Goal: Task Accomplishment & Management: Use online tool/utility

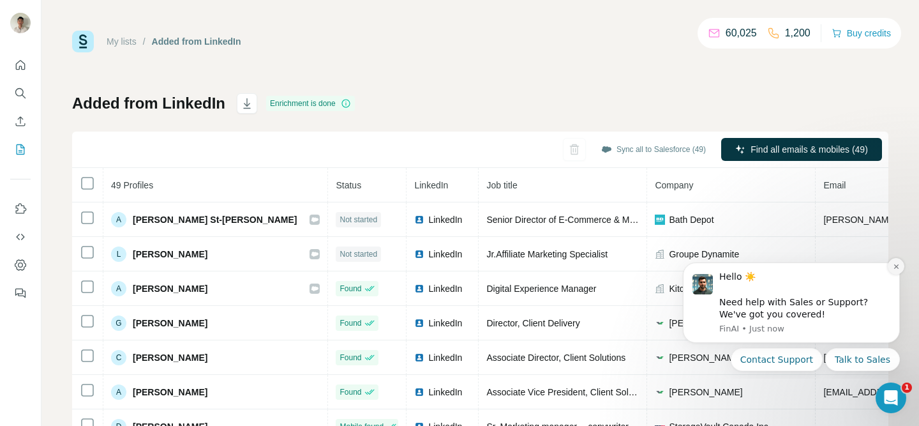
click at [894, 267] on icon "Dismiss notification" at bounding box center [895, 266] width 4 height 4
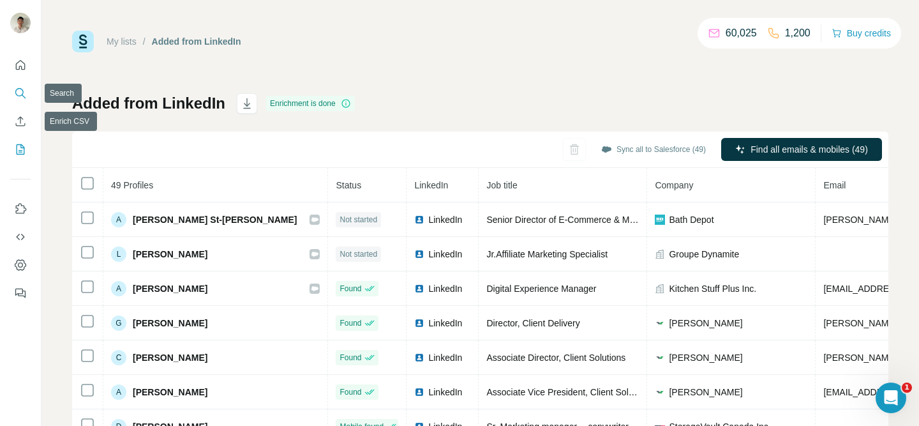
click at [20, 87] on icon "Search" at bounding box center [20, 93] width 13 height 13
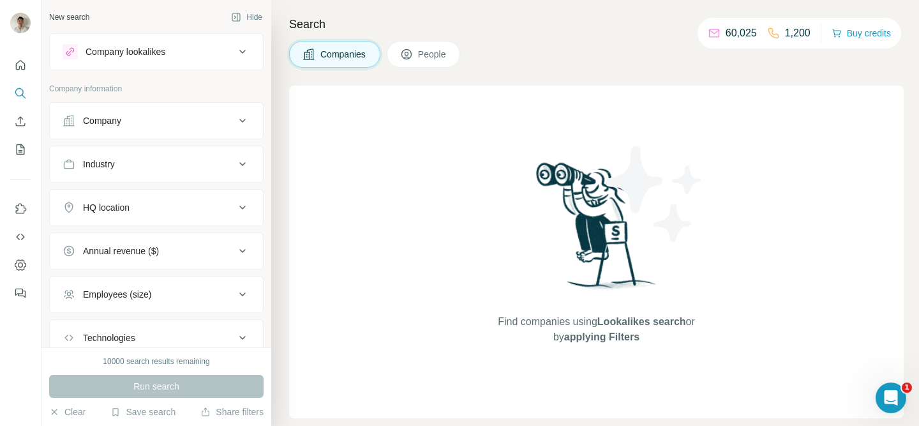
scroll to position [88, 0]
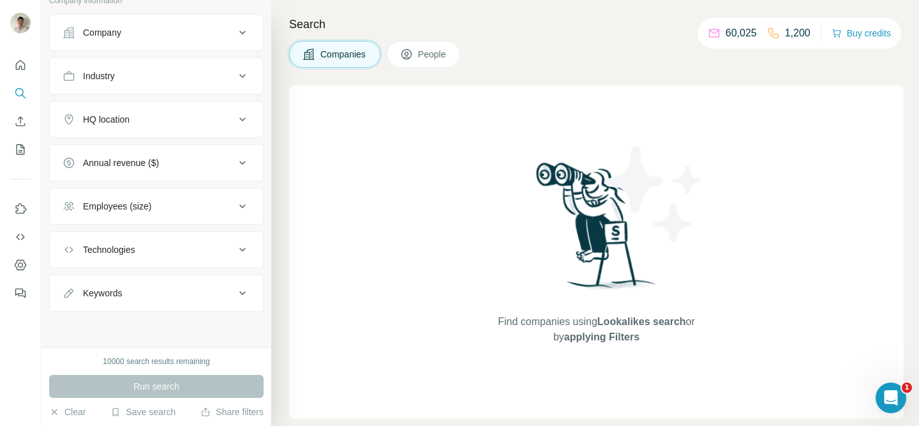
click at [442, 56] on span "People" at bounding box center [432, 54] width 29 height 13
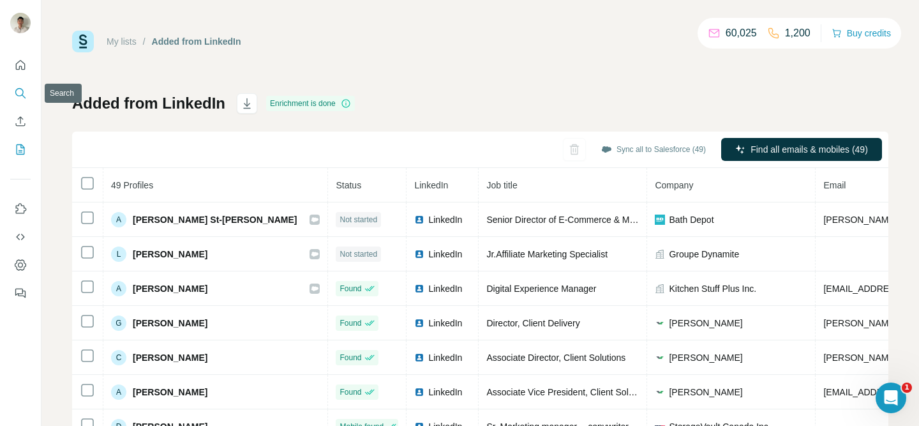
click at [24, 94] on icon "Search" at bounding box center [20, 93] width 13 height 13
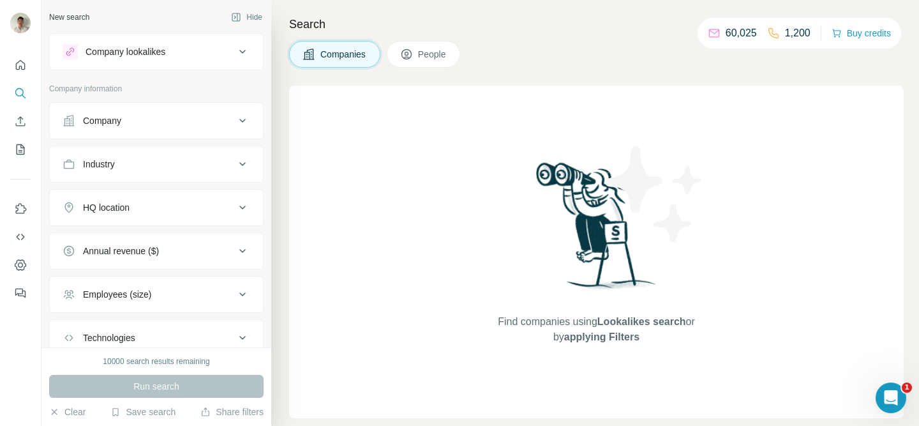
scroll to position [88, 0]
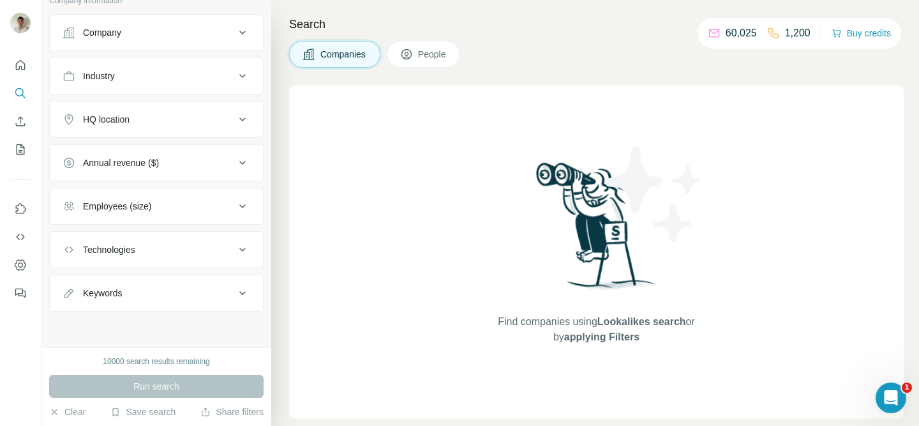
click at [151, 366] on div "10000 search results remaining" at bounding box center [156, 360] width 107 height 11
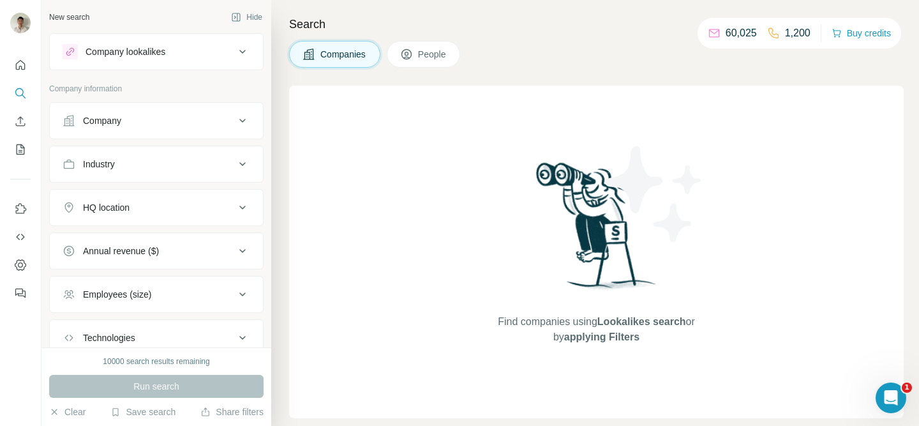
click at [144, 122] on div "Company" at bounding box center [149, 120] width 172 height 13
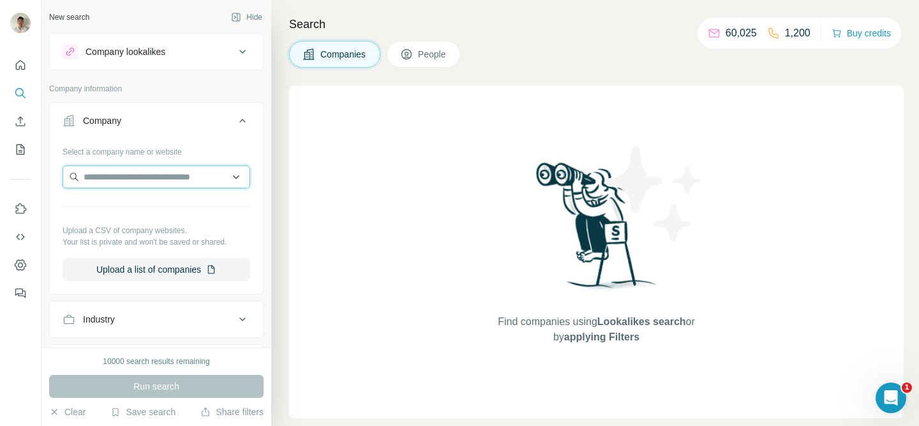
click at [179, 175] on input "text" at bounding box center [157, 176] width 188 height 23
drag, startPoint x: 142, startPoint y: 178, endPoint x: 55, endPoint y: 167, distance: 88.2
click at [55, 167] on div "**********" at bounding box center [156, 216] width 213 height 150
type input "**********"
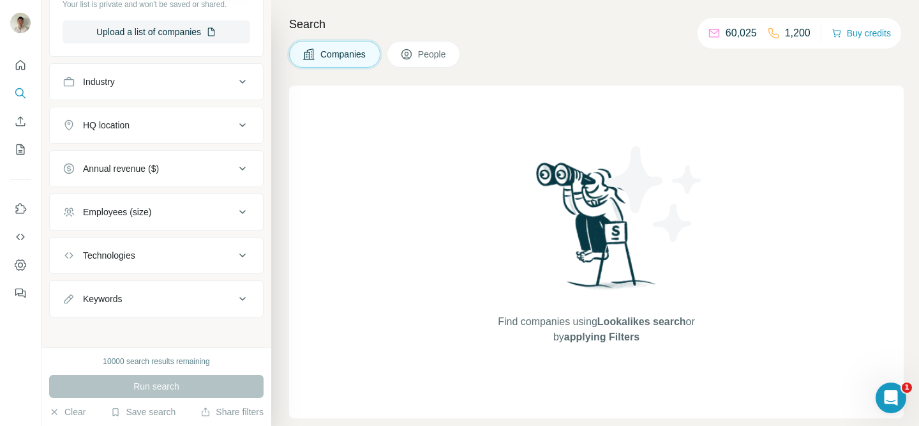
scroll to position [243, 0]
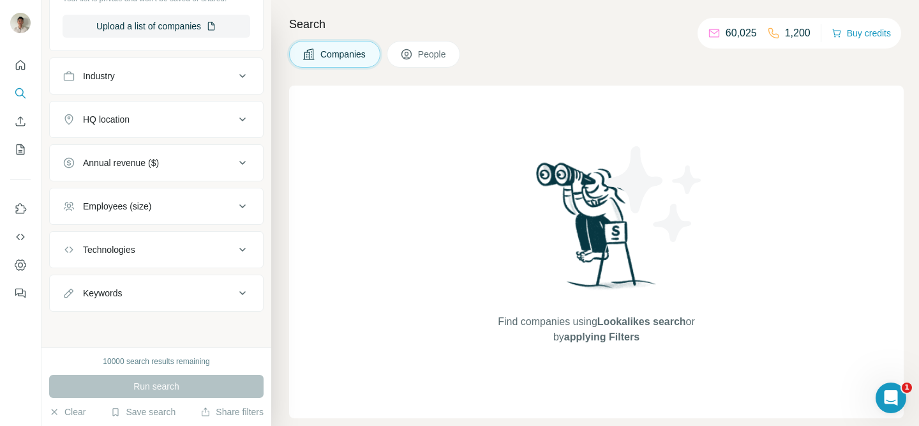
click at [438, 54] on span "People" at bounding box center [432, 54] width 29 height 13
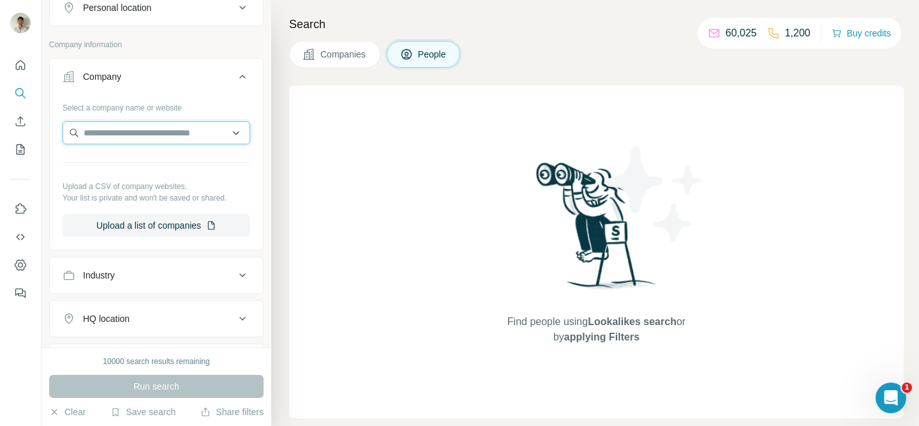
click at [117, 133] on input "text" at bounding box center [157, 132] width 188 height 23
type input "**********"
drag, startPoint x: 139, startPoint y: 132, endPoint x: 75, endPoint y: 124, distance: 64.3
click at [75, 124] on input "**********" at bounding box center [157, 132] width 188 height 23
type input "**********"
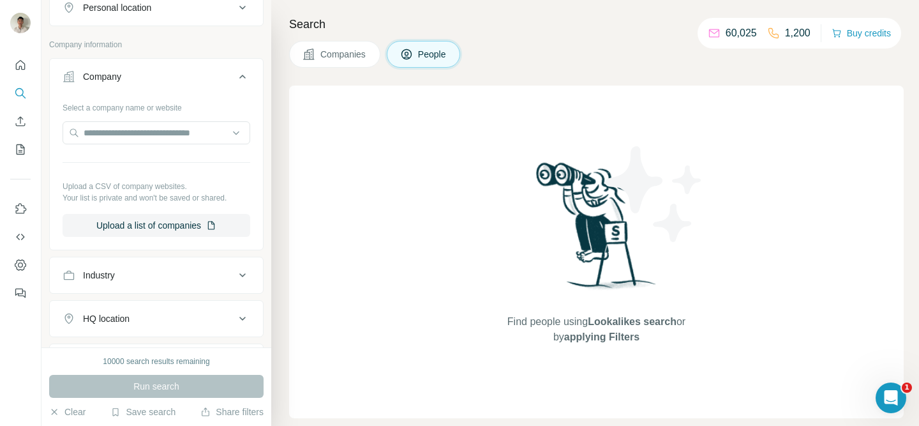
click at [176, 47] on p "Company information" at bounding box center [156, 44] width 214 height 11
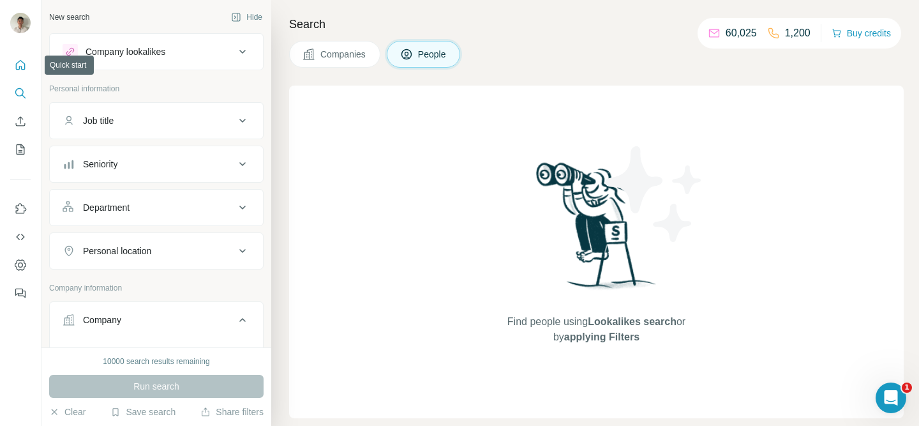
click at [22, 65] on icon "Quick start" at bounding box center [20, 65] width 13 height 13
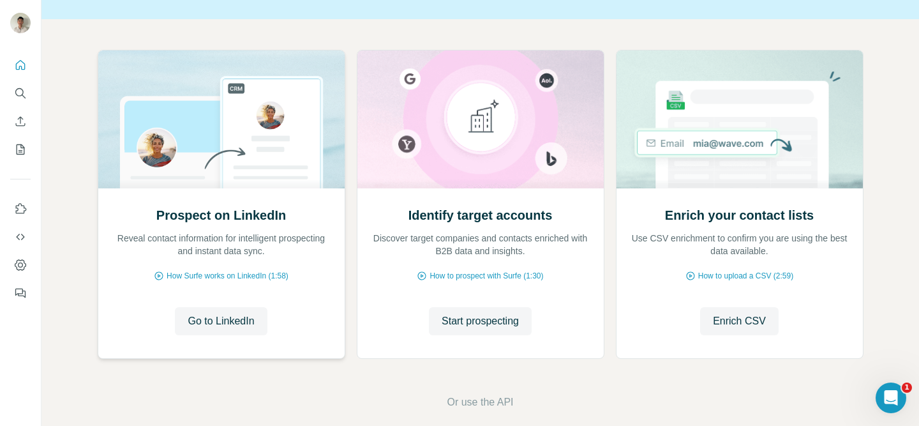
scroll to position [123, 0]
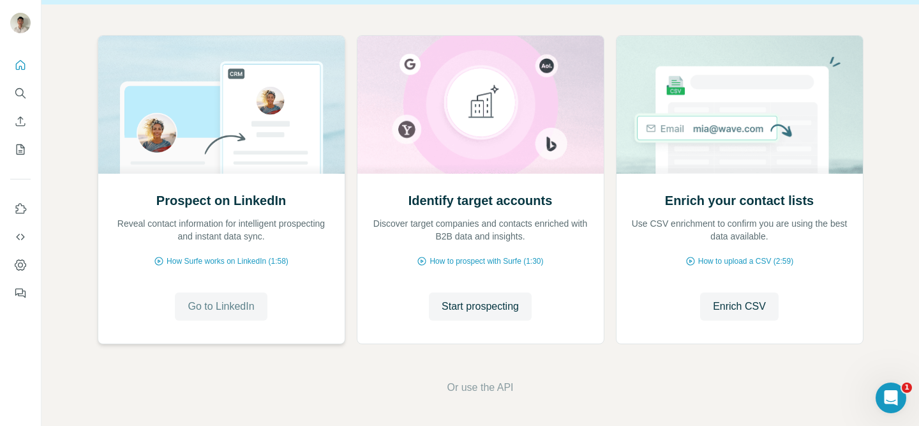
click at [215, 305] on span "Go to LinkedIn" at bounding box center [221, 306] width 66 height 15
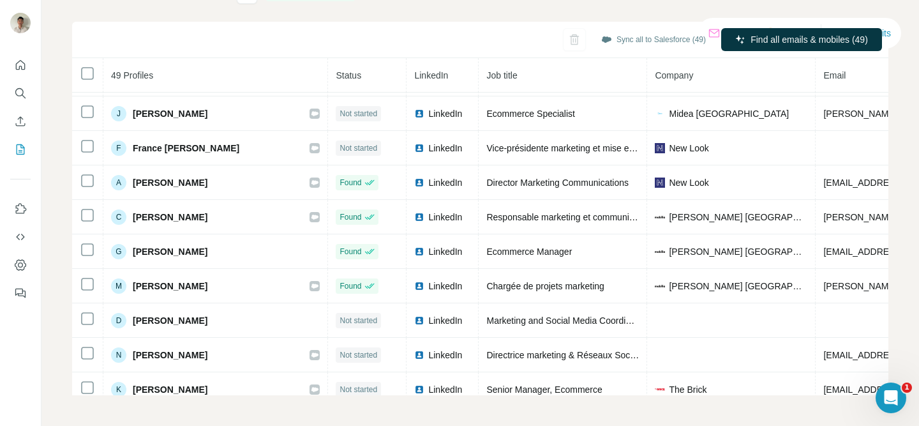
scroll to position [1167, 0]
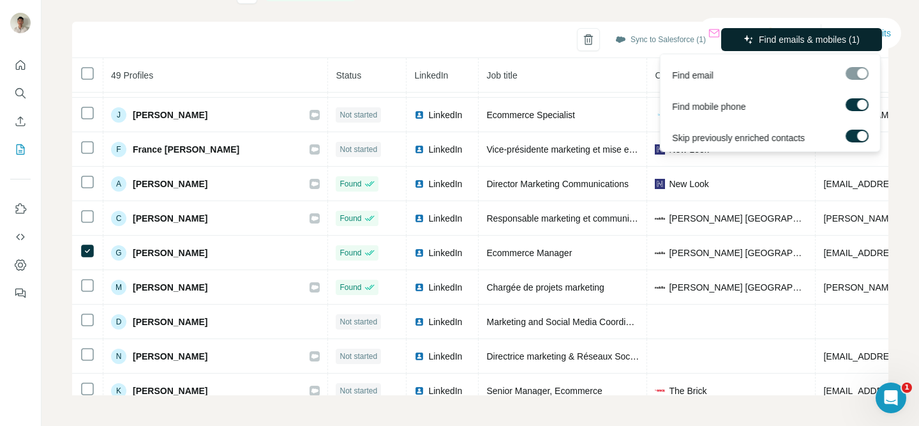
click at [773, 43] on span "Find emails & mobiles (1)" at bounding box center [809, 39] width 101 height 13
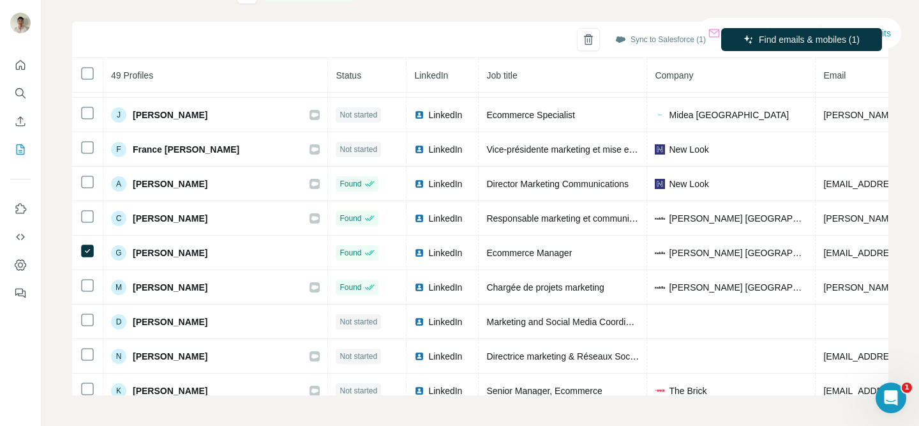
click at [216, 381] on div "Close" at bounding box center [210, 393] width 54 height 26
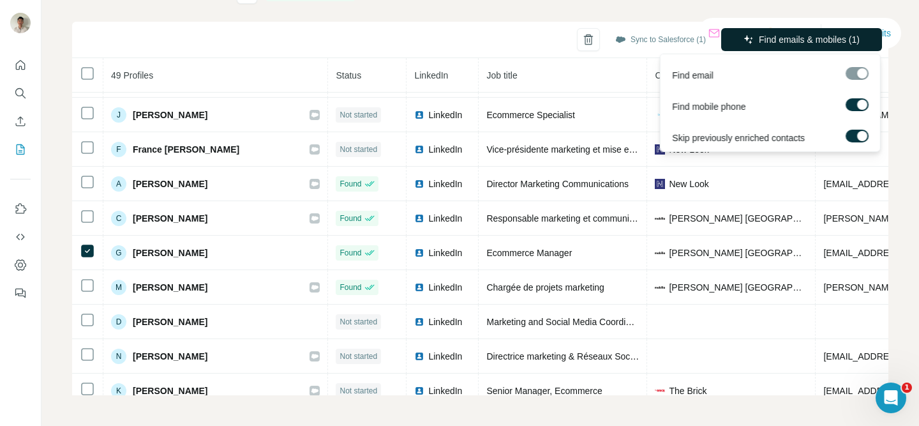
click at [793, 41] on span "Find emails & mobiles (1)" at bounding box center [809, 39] width 101 height 13
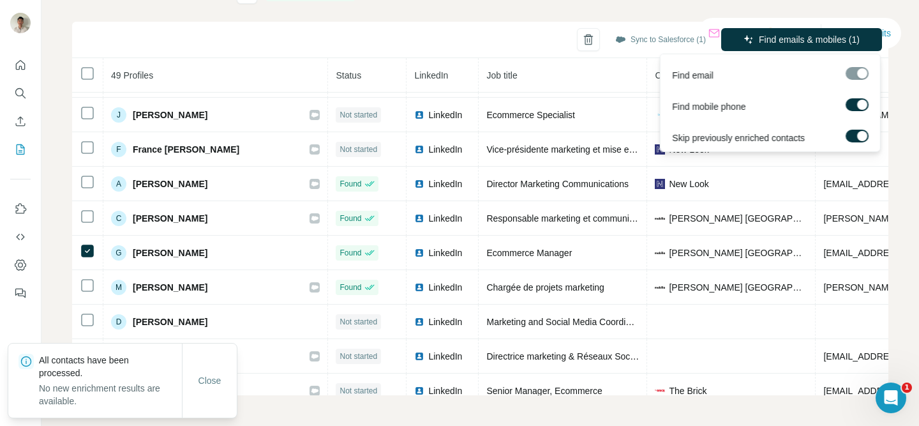
click at [860, 71] on div at bounding box center [857, 73] width 23 height 13
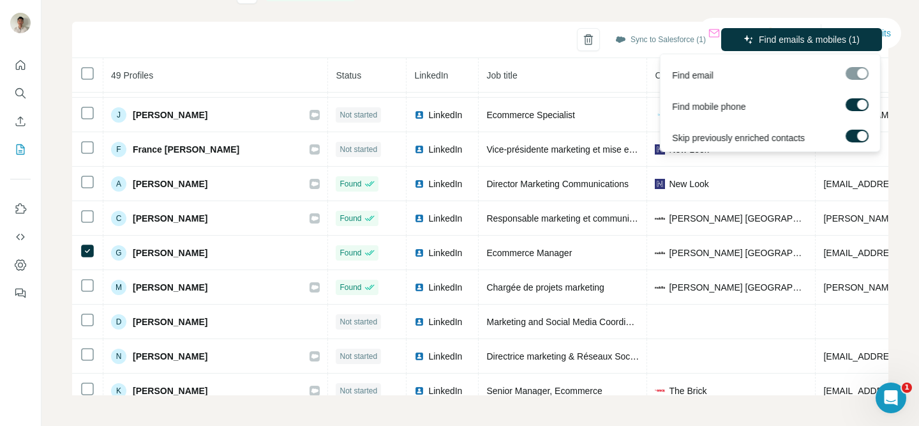
click at [853, 140] on label at bounding box center [857, 136] width 23 height 13
click at [809, 40] on span "Find emails & mobiles (1)" at bounding box center [809, 39] width 101 height 13
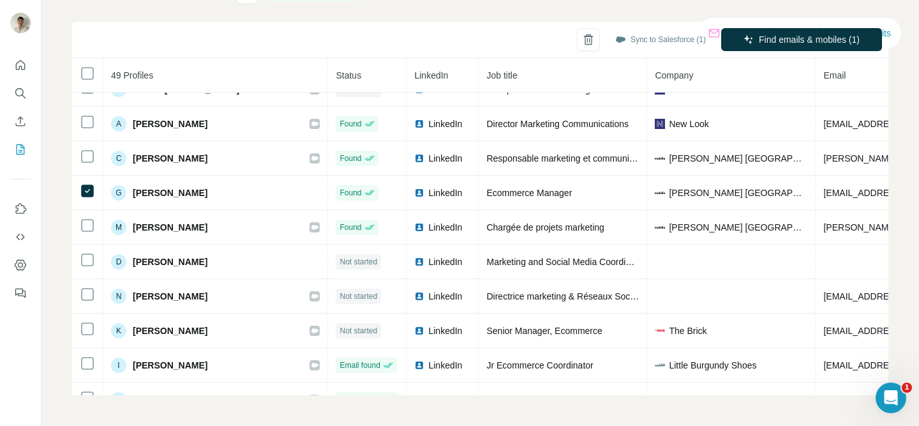
scroll to position [1229, 0]
